Goal: Task Accomplishment & Management: Use online tool/utility

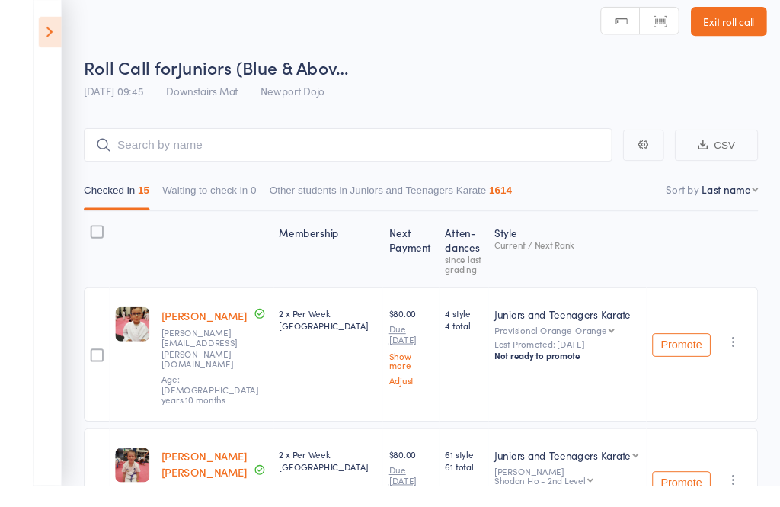
scroll to position [54, 0]
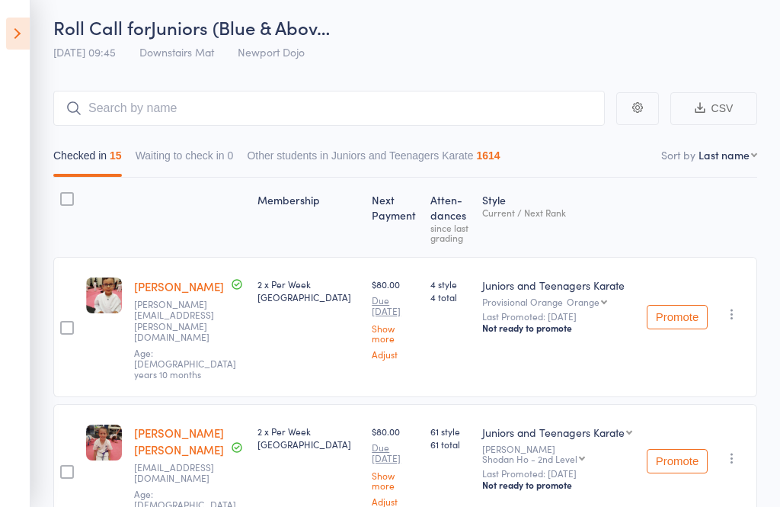
click at [10, 31] on icon at bounding box center [18, 34] width 24 height 32
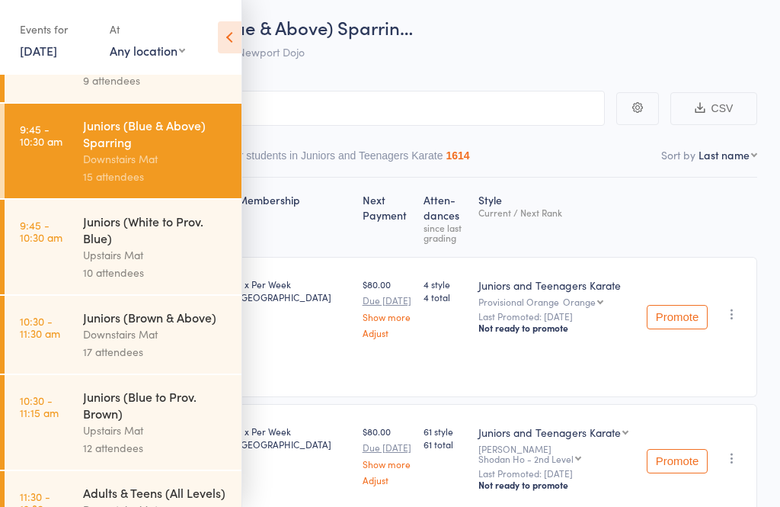
scroll to position [306, 0]
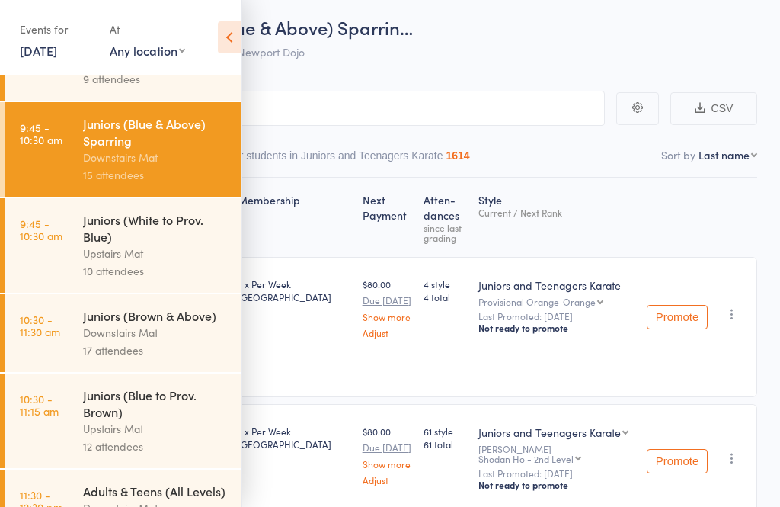
click at [94, 341] on div "Downstairs Mat" at bounding box center [156, 333] width 146 height 18
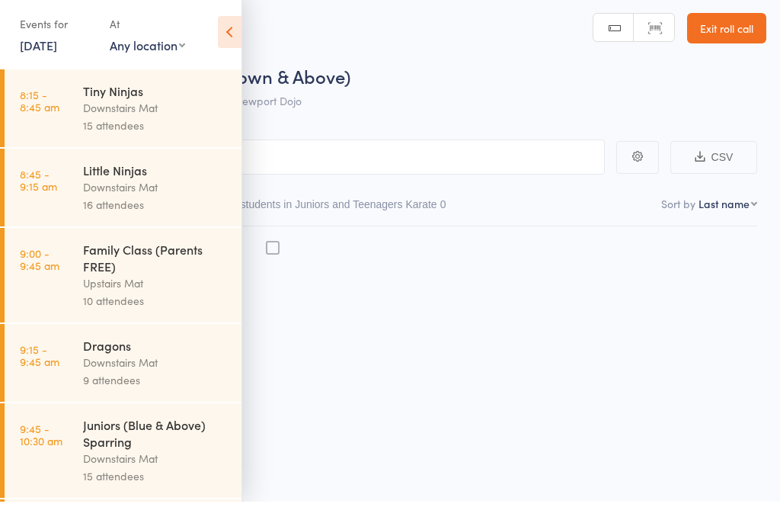
scroll to position [11, 0]
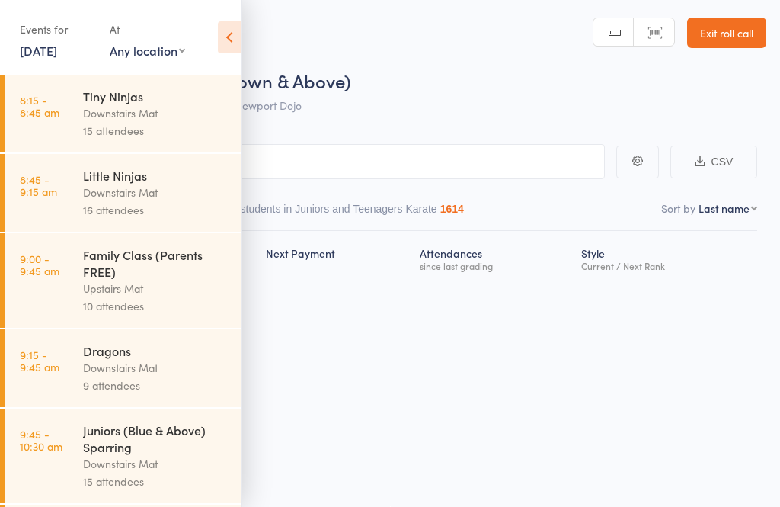
click at [230, 23] on icon at bounding box center [230, 37] width 24 height 32
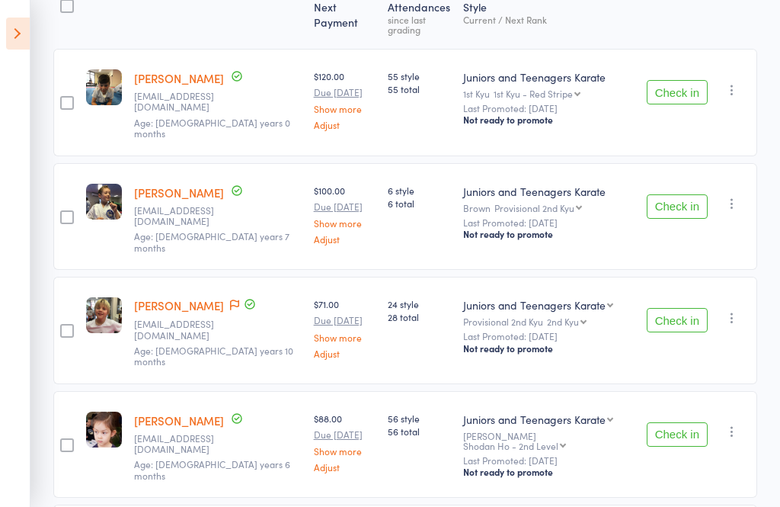
scroll to position [245, 0]
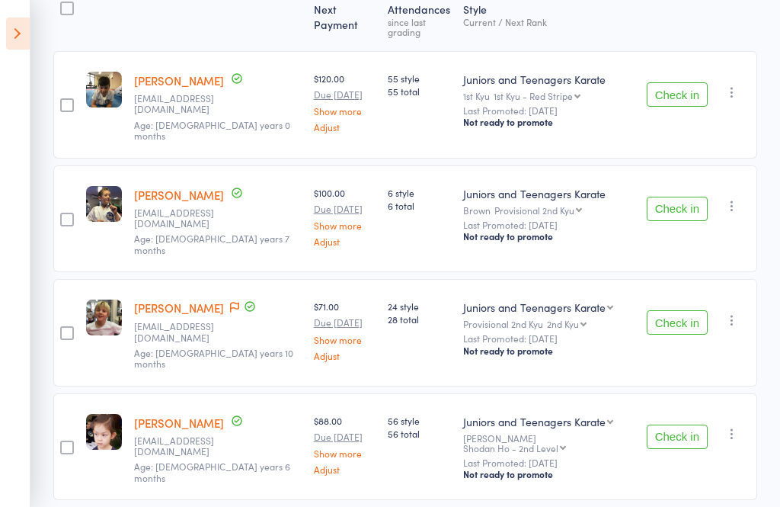
click at [683, 92] on button "Check in" at bounding box center [677, 94] width 61 height 24
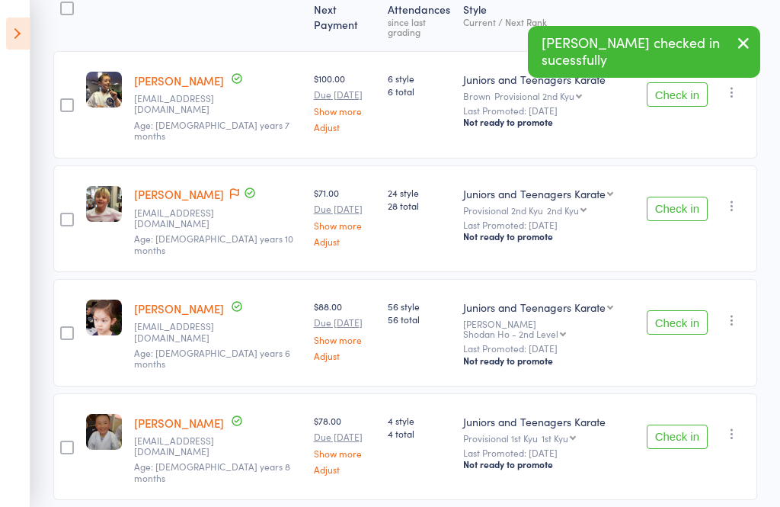
click at [692, 93] on button "Check in" at bounding box center [677, 94] width 61 height 24
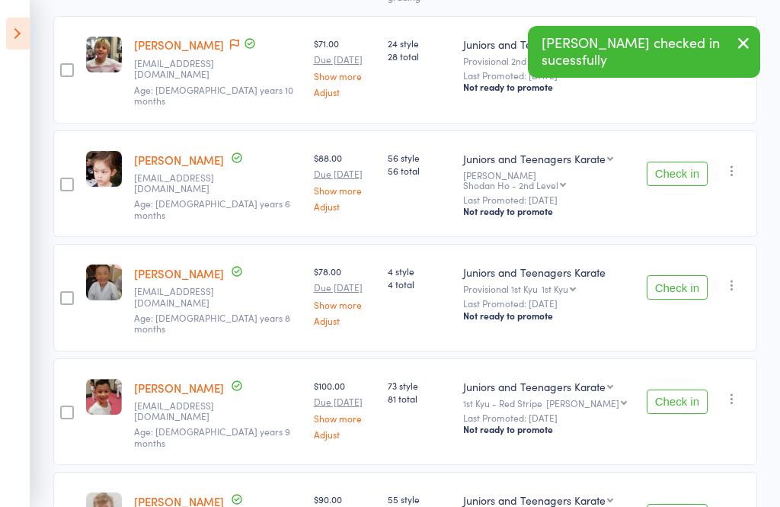
scroll to position [285, 0]
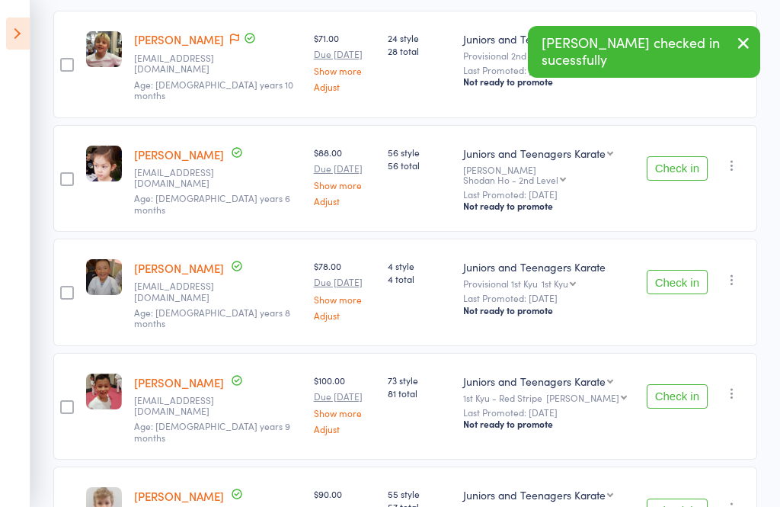
click at [673, 156] on button "Check in" at bounding box center [677, 168] width 61 height 24
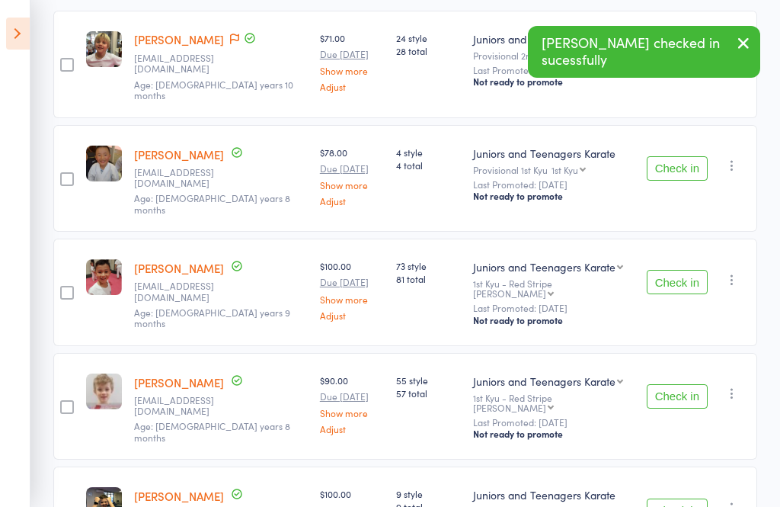
click at [684, 156] on button "Check in" at bounding box center [677, 168] width 61 height 24
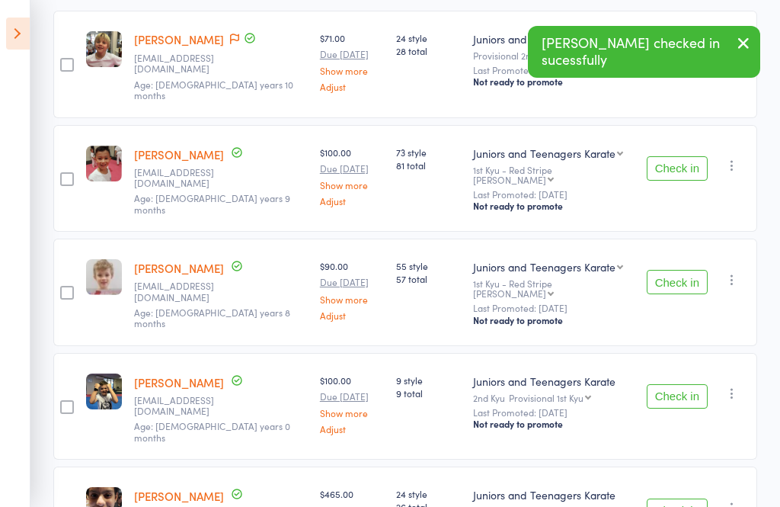
click at [680, 156] on button "Check in" at bounding box center [677, 168] width 61 height 24
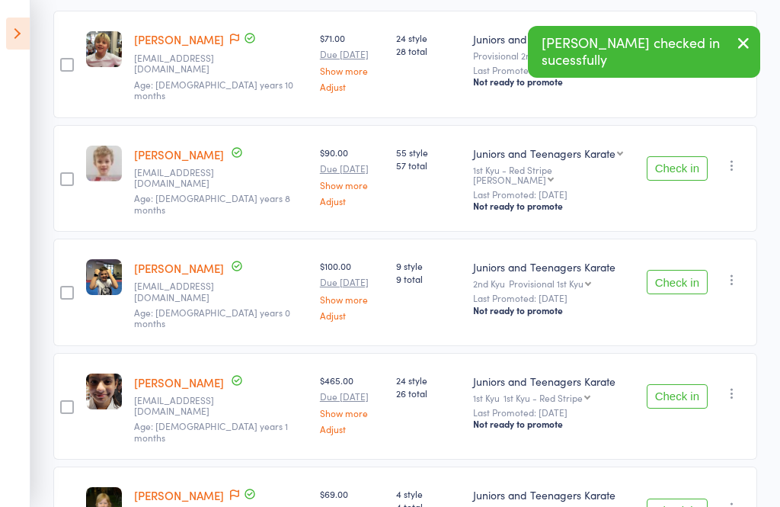
click at [683, 156] on button "Check in" at bounding box center [677, 168] width 61 height 24
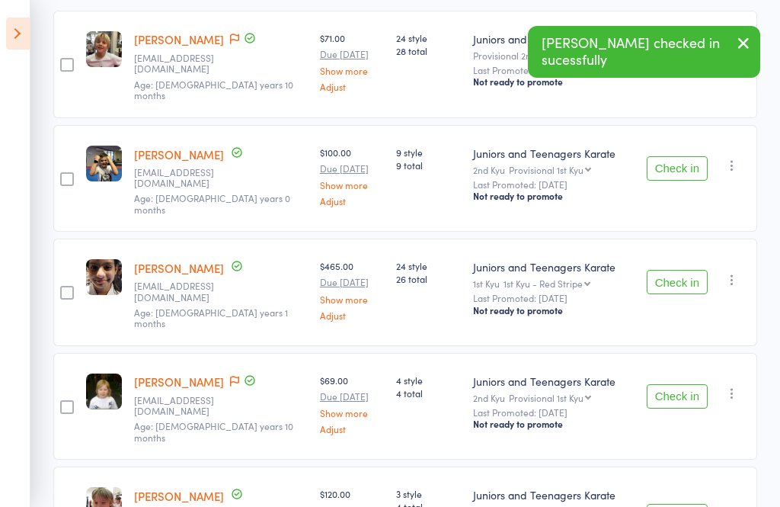
click at [688, 156] on button "Check in" at bounding box center [677, 168] width 61 height 24
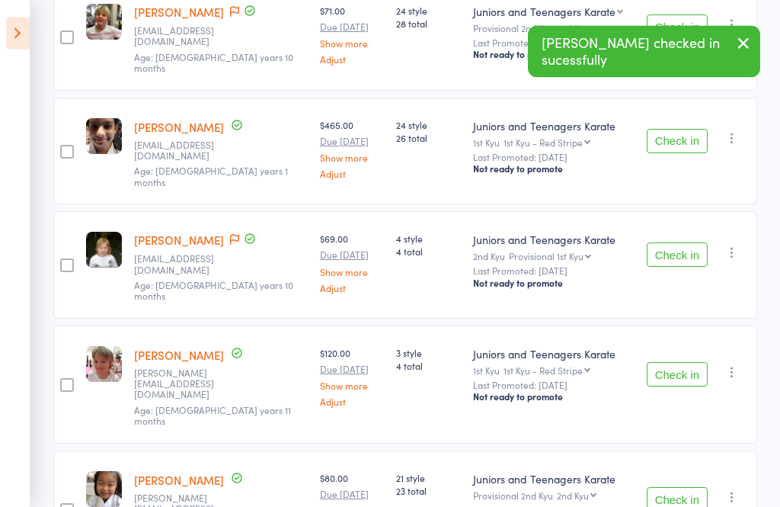
scroll to position [318, 0]
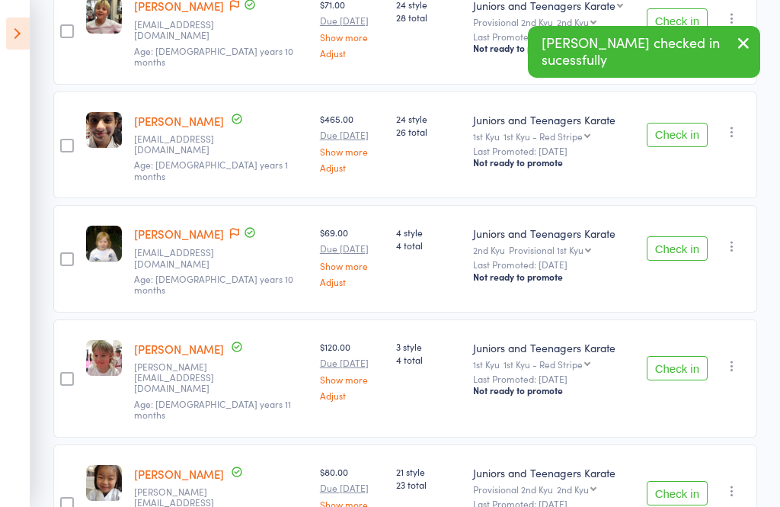
click at [681, 123] on button "Check in" at bounding box center [677, 135] width 61 height 24
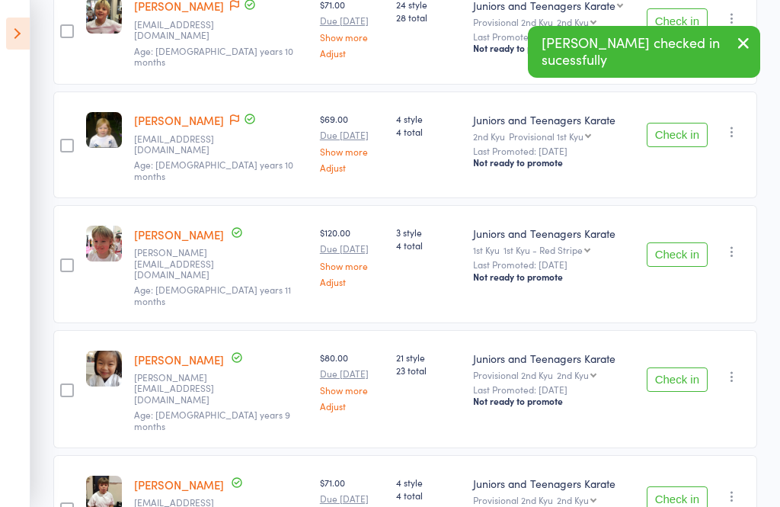
click at [684, 123] on button "Check in" at bounding box center [677, 135] width 61 height 24
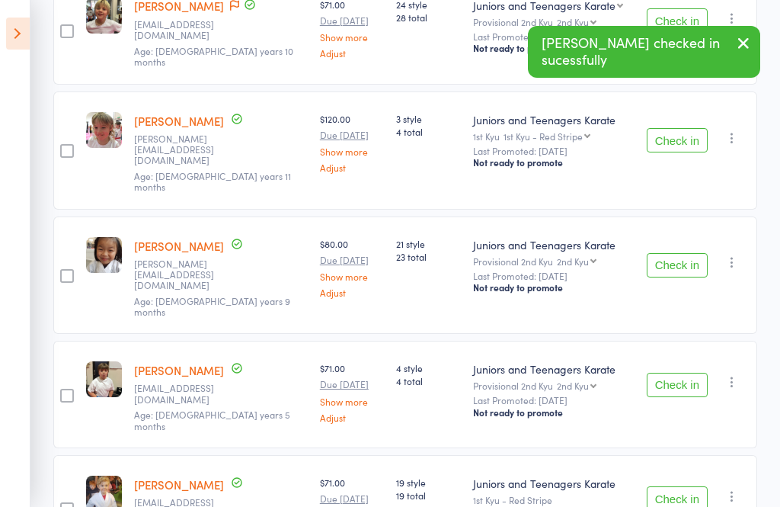
click at [680, 128] on button "Check in" at bounding box center [677, 140] width 61 height 24
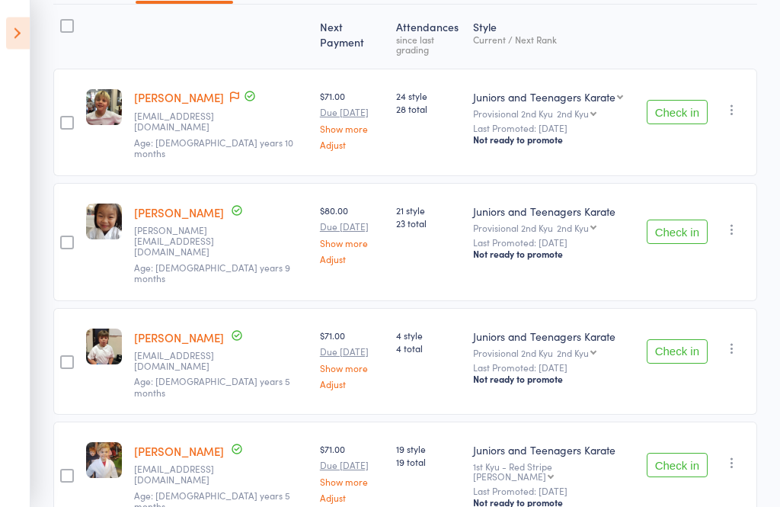
scroll to position [259, 0]
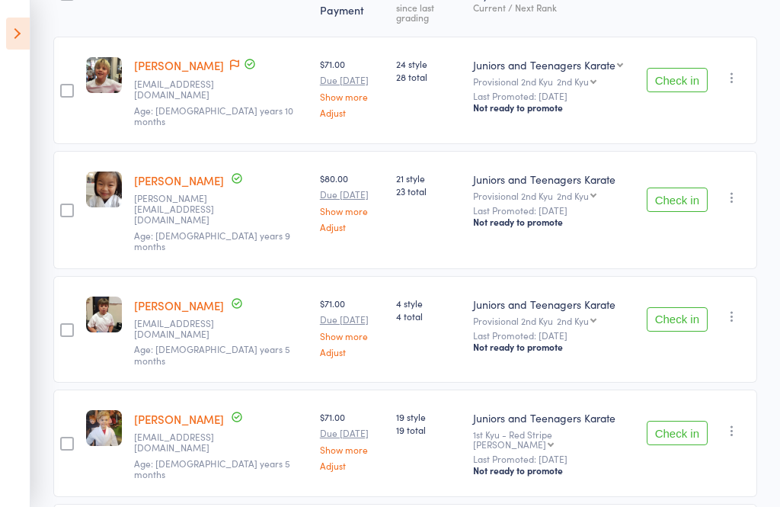
click at [682, 187] on button "Check in" at bounding box center [677, 199] width 61 height 24
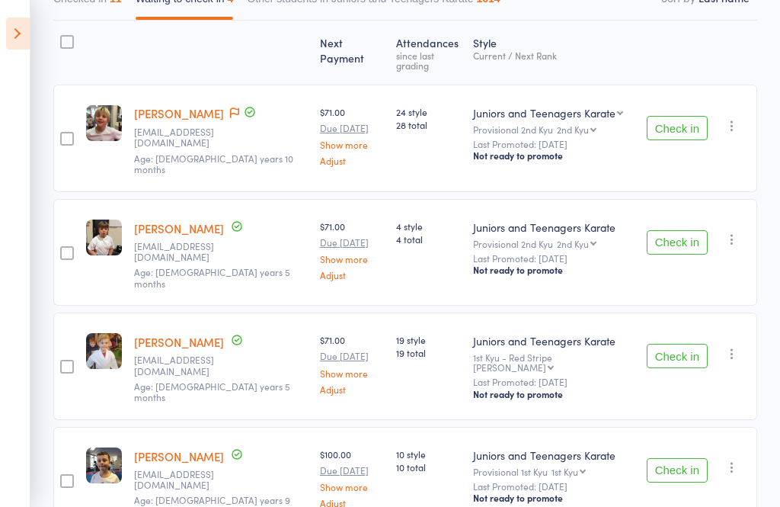
click at [685, 230] on button "Check in" at bounding box center [677, 242] width 61 height 24
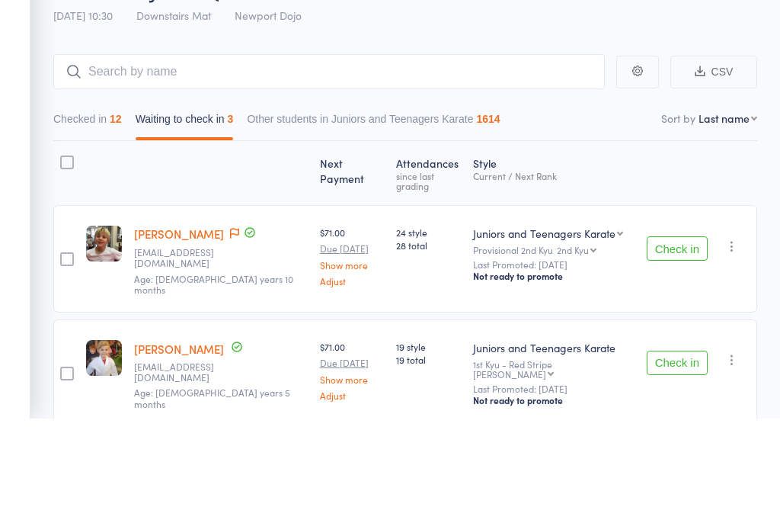
scroll to position [107, 0]
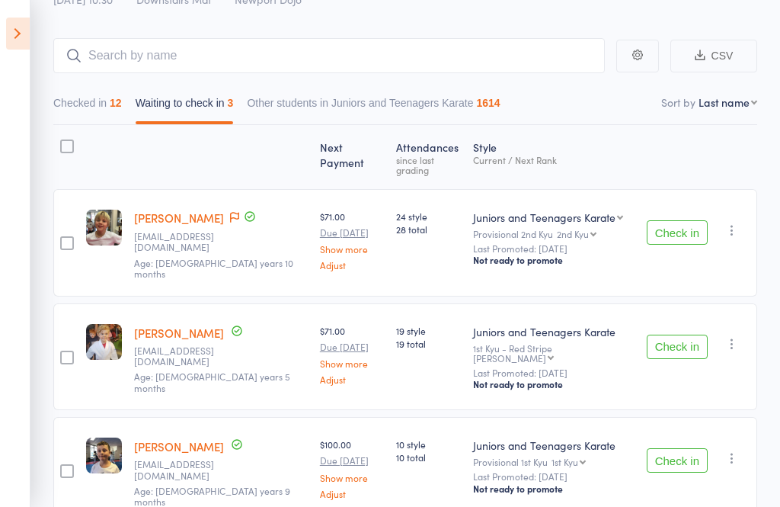
click at [693, 448] on button "Check in" at bounding box center [677, 460] width 61 height 24
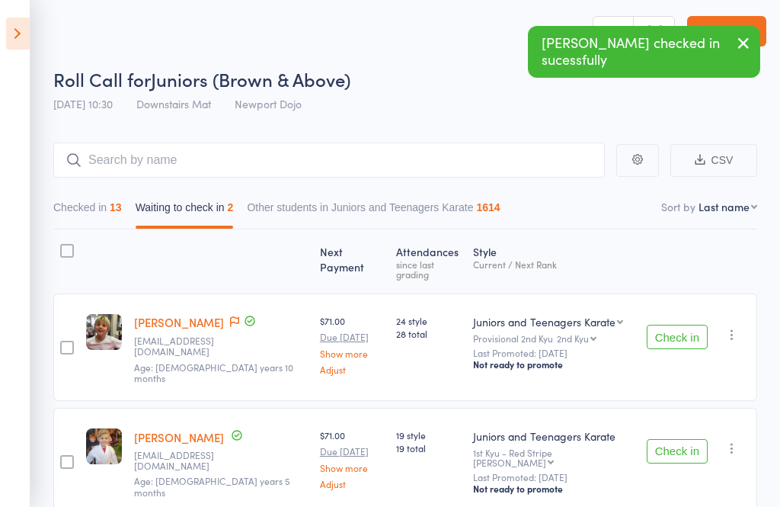
click at [690, 439] on button "Check in" at bounding box center [677, 451] width 61 height 24
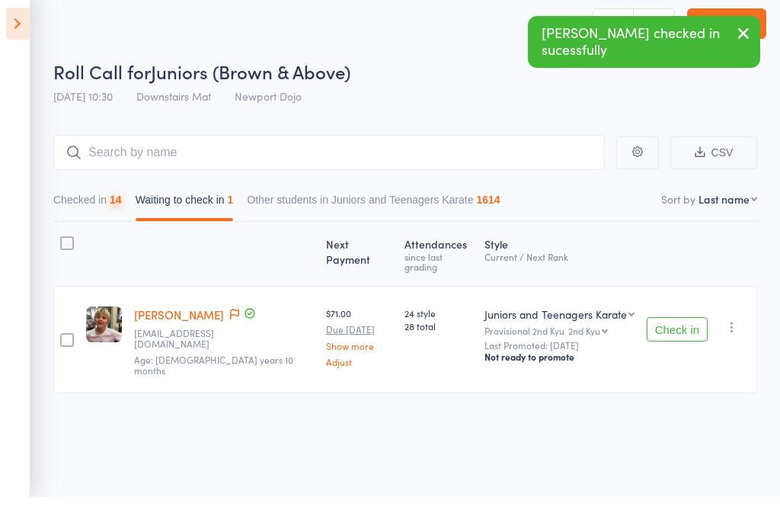
scroll to position [11, 0]
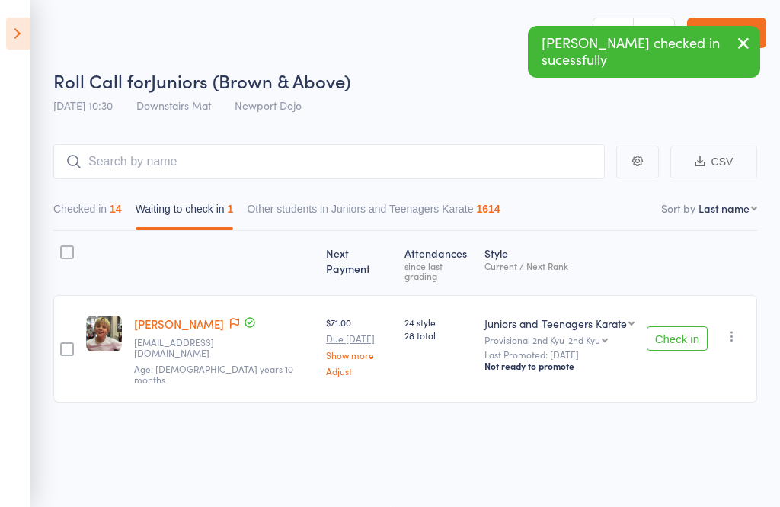
click at [741, 327] on button "button" at bounding box center [732, 336] width 18 height 18
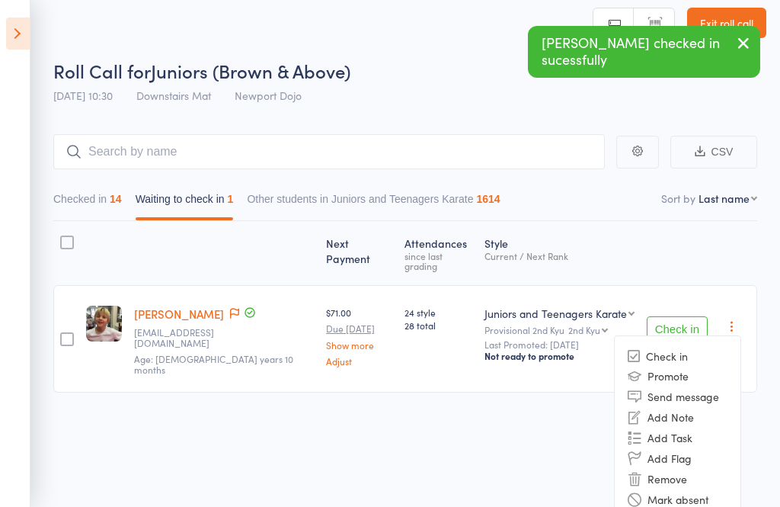
click at [691, 469] on li "Remove" at bounding box center [678, 479] width 126 height 21
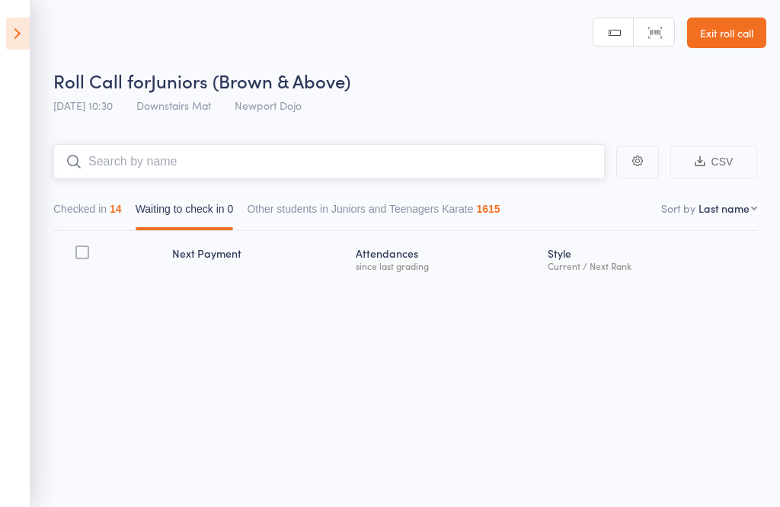
click at [133, 153] on input "search" at bounding box center [329, 161] width 552 height 35
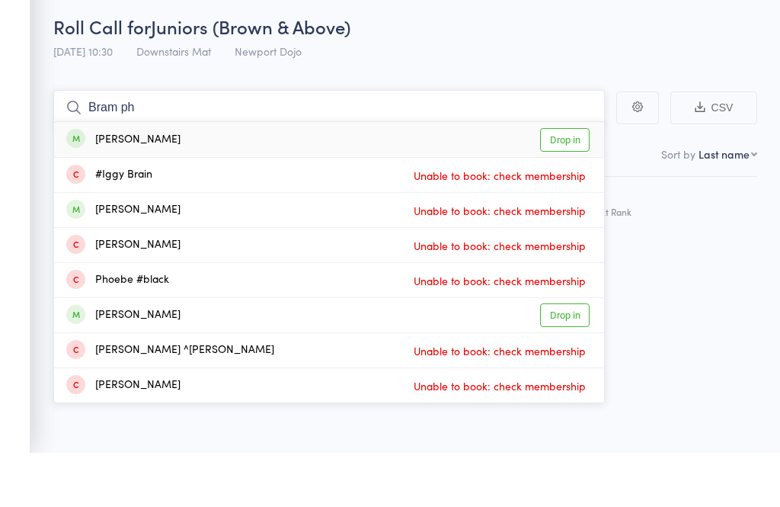
type input "Bram ph"
click at [575, 182] on link "Drop in" at bounding box center [565, 194] width 50 height 24
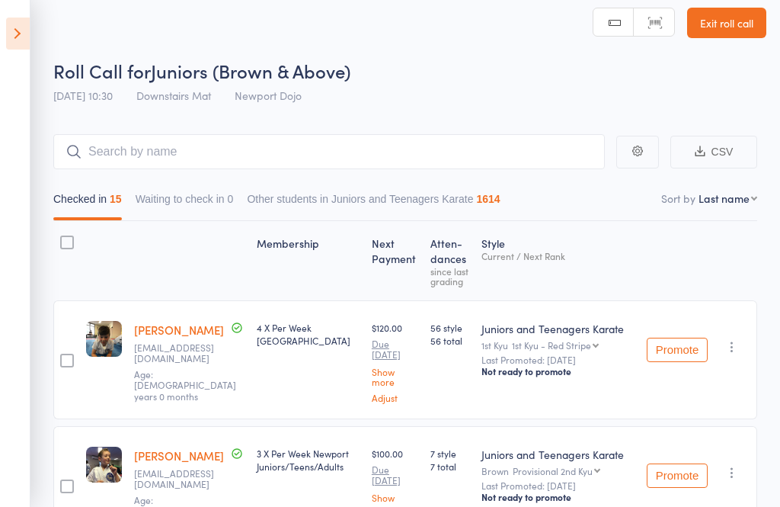
click at [9, 43] on icon at bounding box center [18, 34] width 24 height 32
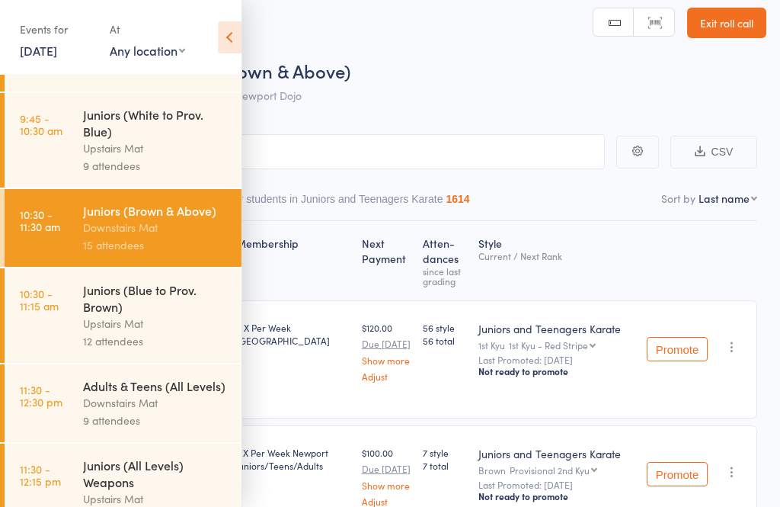
scroll to position [436, 0]
